Goal: Information Seeking & Learning: Learn about a topic

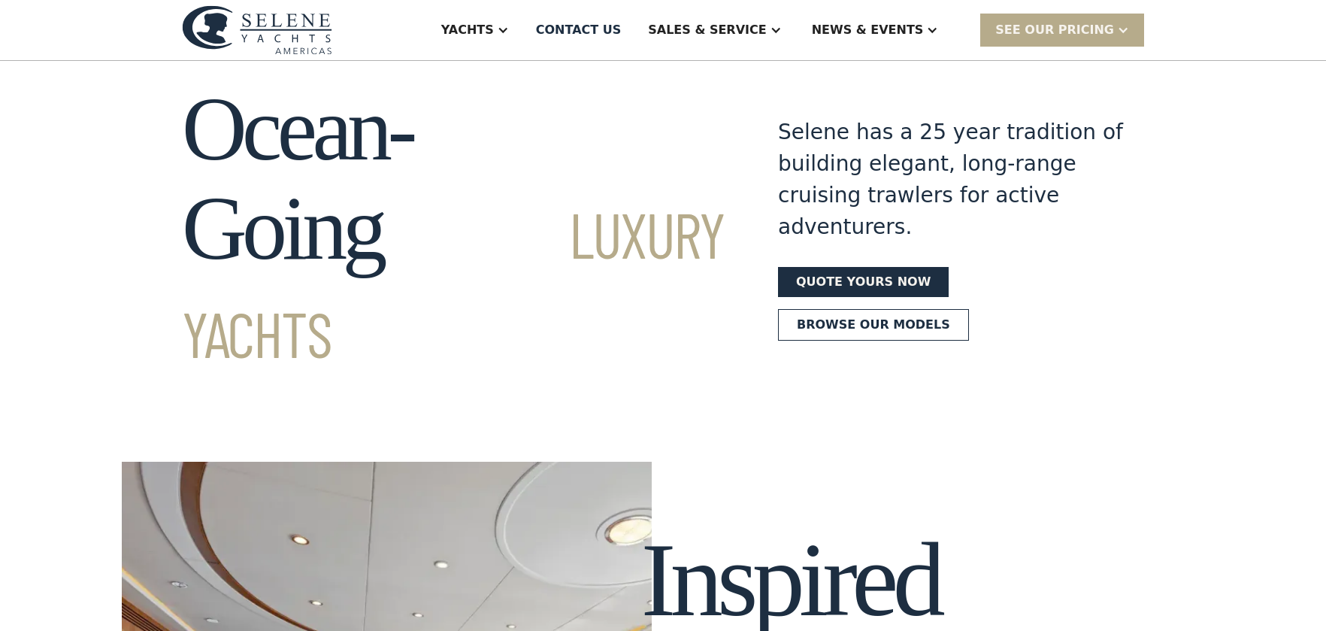
scroll to position [43, 0]
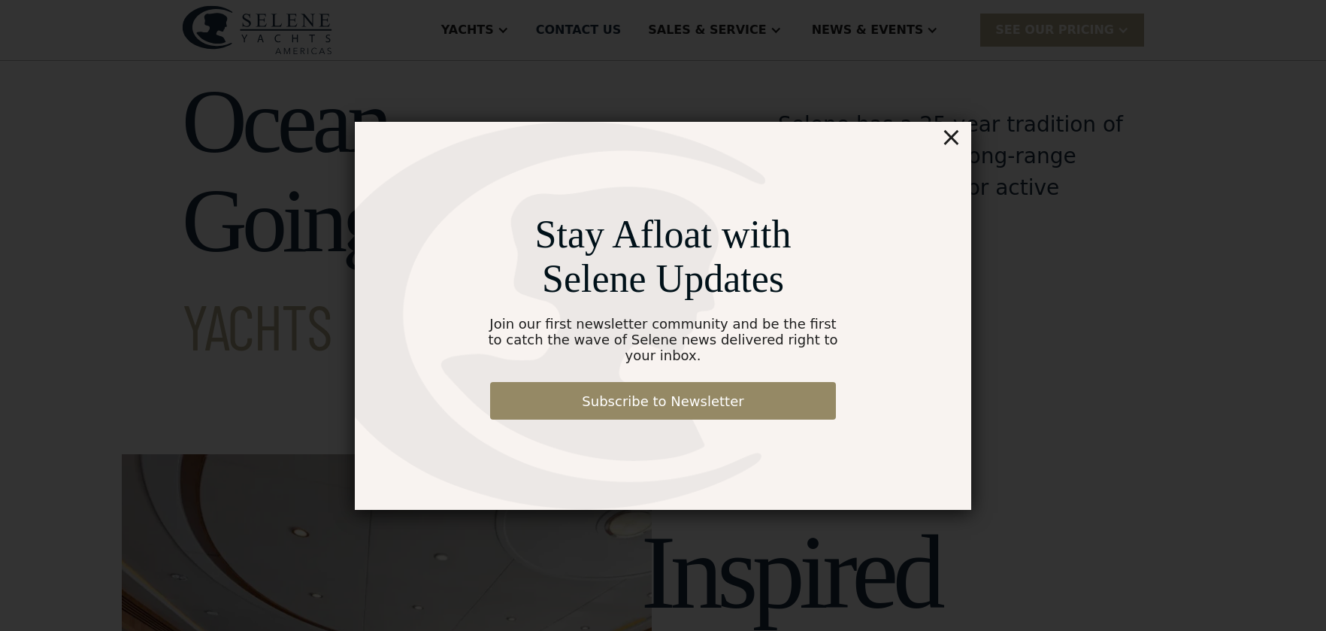
click at [959, 147] on div "×" at bounding box center [951, 137] width 22 height 30
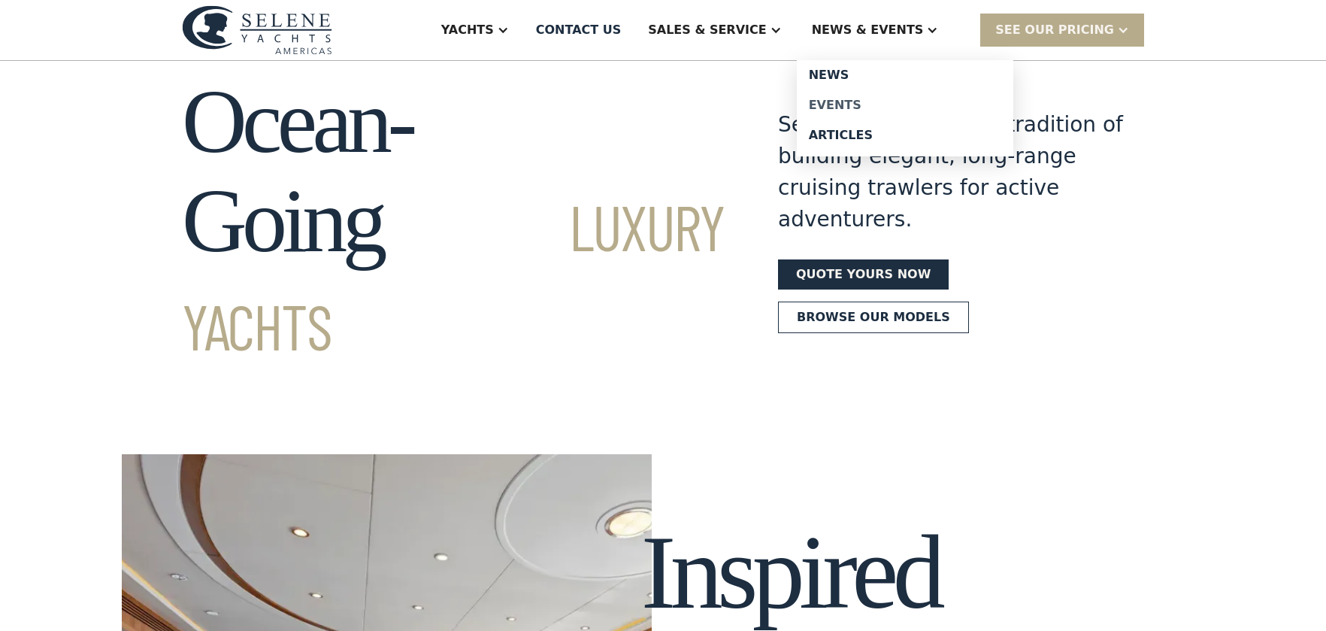
click at [859, 102] on div "Events" at bounding box center [905, 105] width 192 height 12
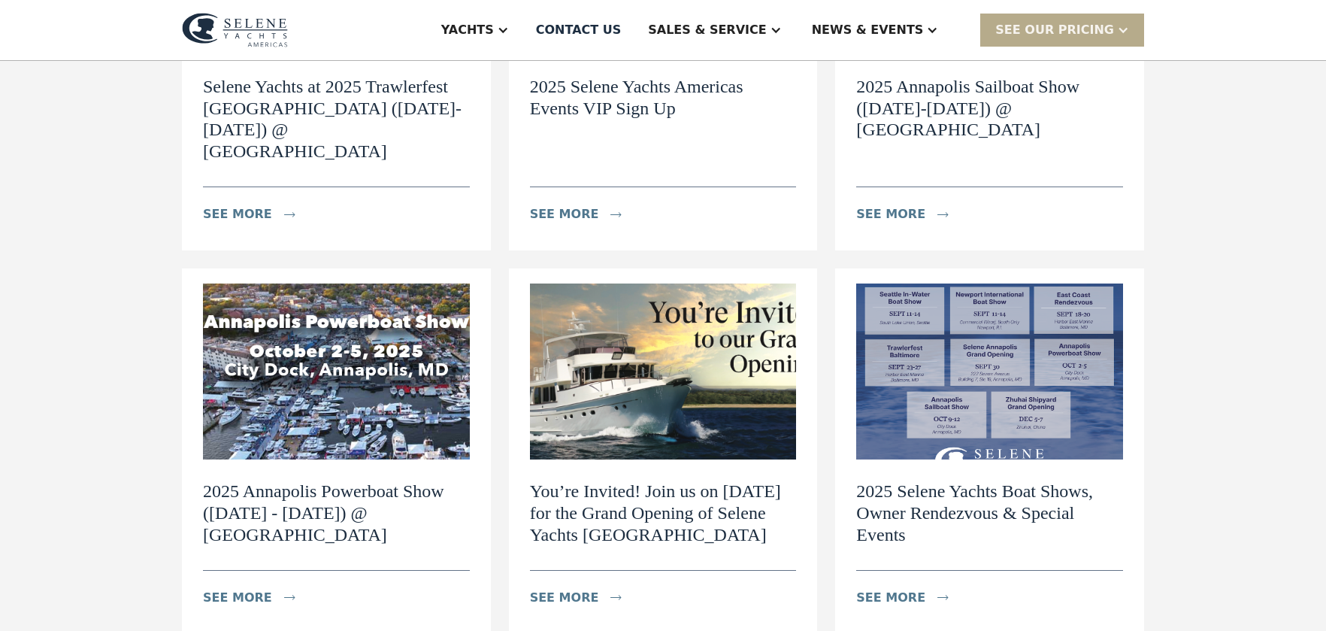
scroll to position [404, 0]
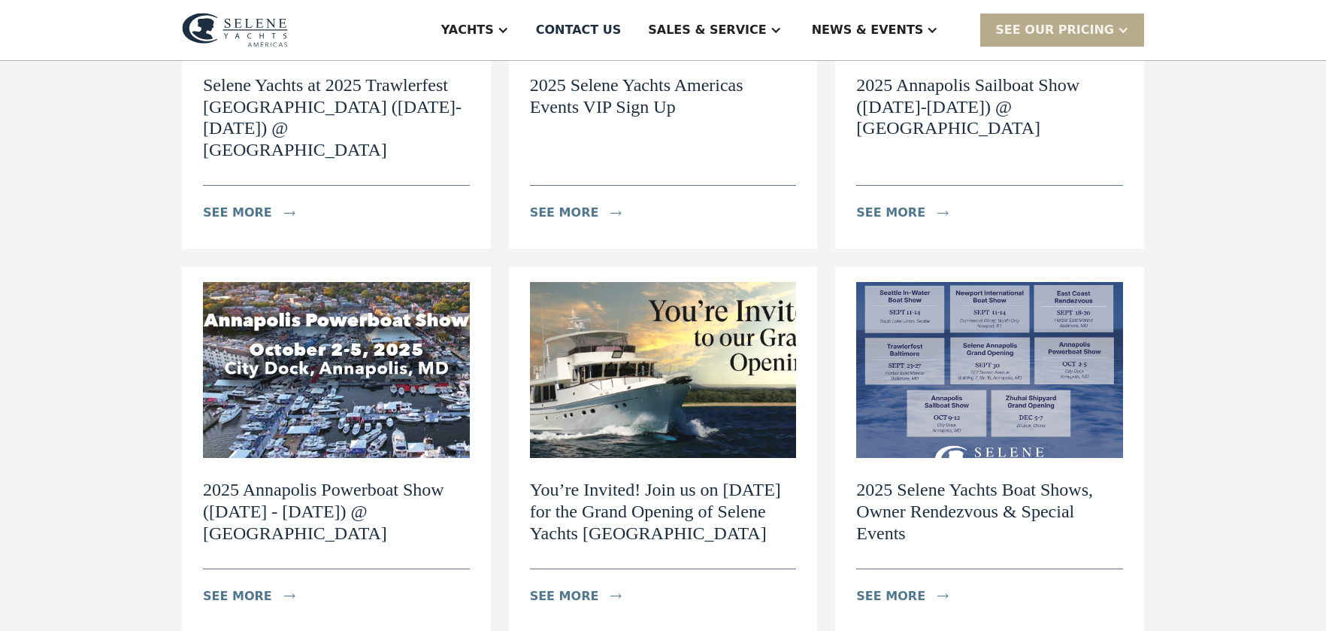
click at [1033, 380] on img at bounding box center [989, 370] width 267 height 176
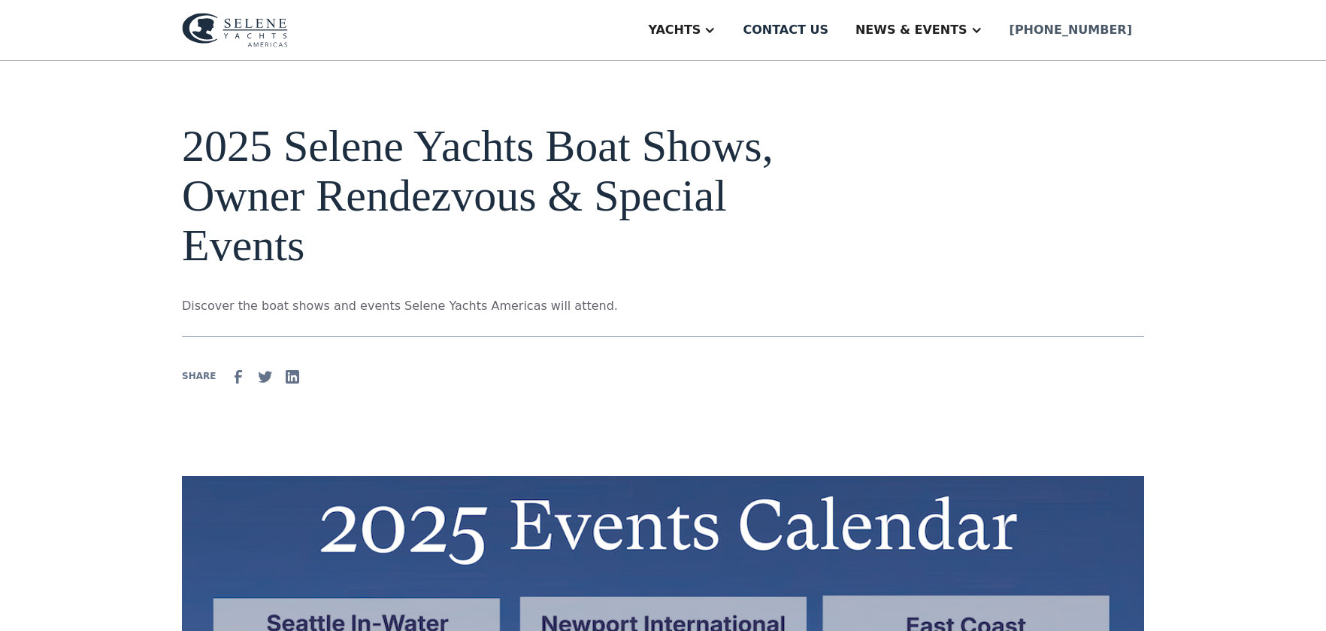
scroll to position [29, 0]
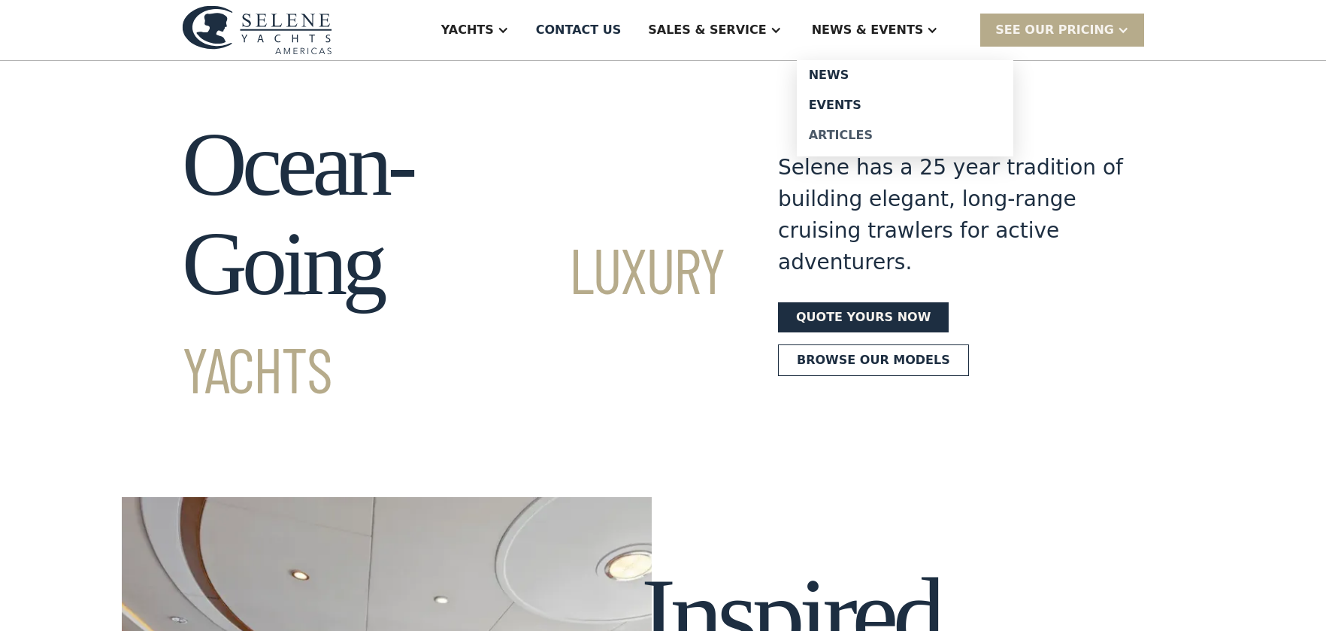
click at [859, 132] on div "Articles" at bounding box center [905, 135] width 192 height 12
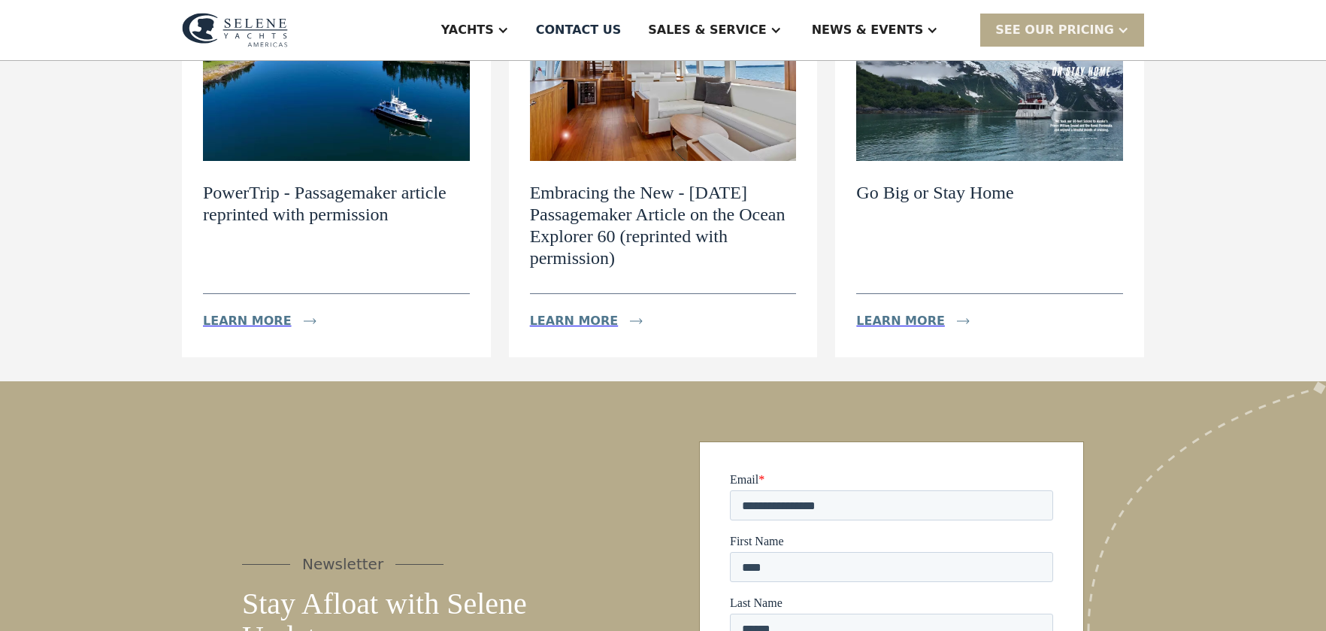
scroll to position [549, 0]
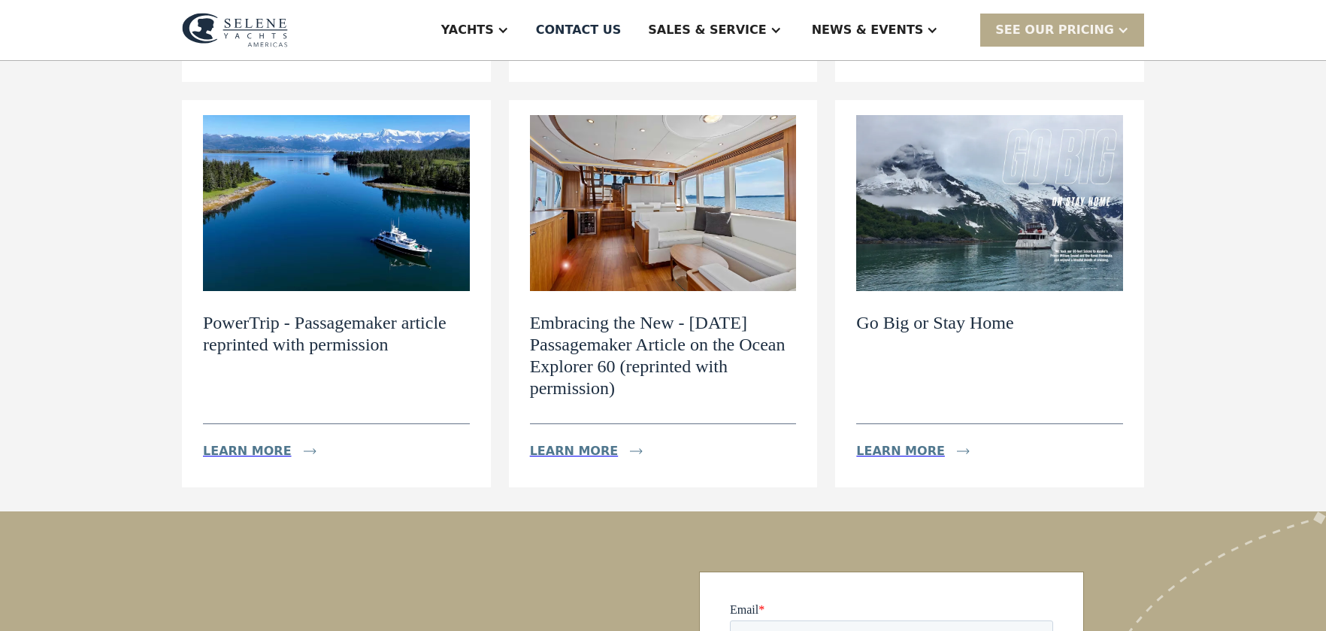
click at [969, 250] on img at bounding box center [989, 203] width 267 height 176
click at [885, 449] on div "Learn more" at bounding box center [900, 451] width 89 height 18
